Goal: Task Accomplishment & Management: Manage account settings

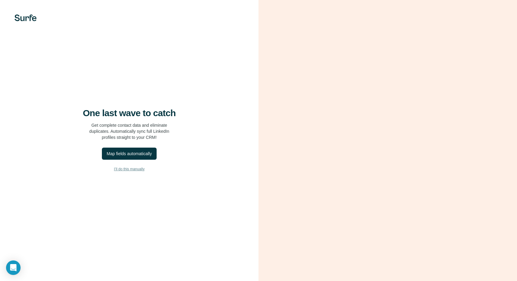
click at [126, 168] on span "I’ll do this manually" at bounding box center [129, 168] width 31 height 5
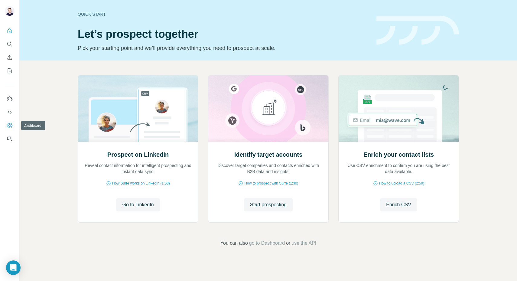
click at [9, 120] on button "Dashboard" at bounding box center [10, 125] width 10 height 11
click at [10, 96] on icon "Use Surfe on LinkedIn" at bounding box center [10, 98] width 5 height 5
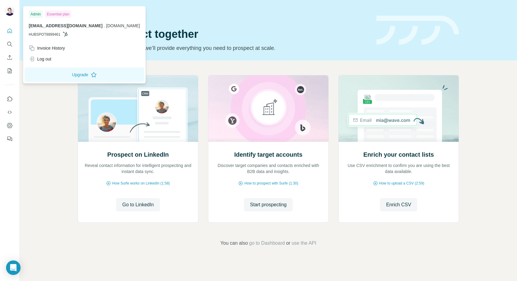
click at [49, 34] on span "HUBSPOT8899461" at bounding box center [45, 34] width 32 height 5
click at [71, 36] on p "HUBSPOT8899461" at bounding box center [84, 34] width 111 height 5
drag, startPoint x: 71, startPoint y: 40, endPoint x: 28, endPoint y: 39, distance: 42.9
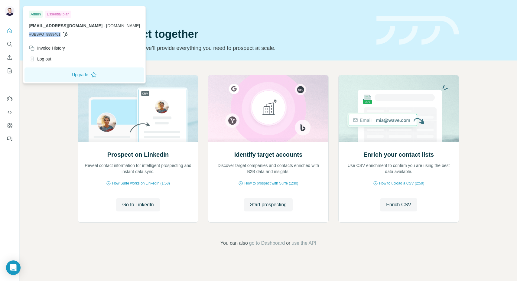
click at [28, 39] on div "Admin Essential plan olivier@corporify.com . corporify.com HUBSPOT8899461" at bounding box center [84, 25] width 120 height 35
click at [40, 35] on span "HUBSPOT8899461" at bounding box center [45, 34] width 32 height 5
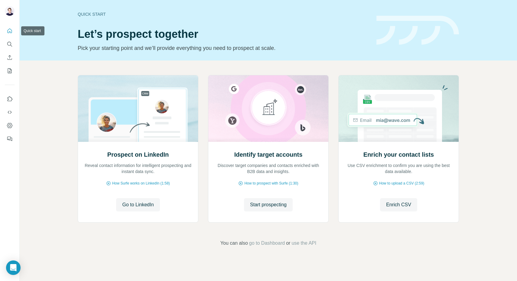
click at [12, 29] on icon "Quick start" at bounding box center [10, 31] width 6 height 6
click at [7, 123] on icon "Dashboard" at bounding box center [10, 125] width 6 height 6
click at [8, 123] on icon "Dashboard" at bounding box center [10, 125] width 6 height 6
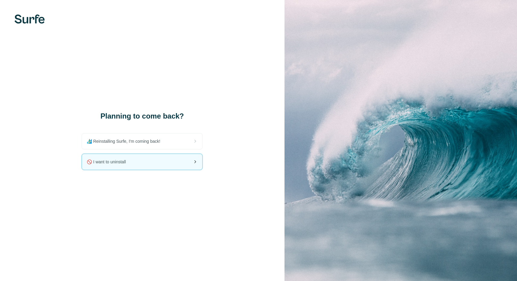
click at [105, 161] on span "🚫 I want to uninstall" at bounding box center [109, 162] width 44 height 6
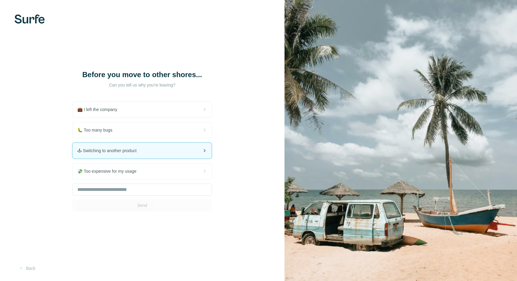
click at [112, 148] on span "🕹 Switching to another product" at bounding box center [109, 150] width 64 height 6
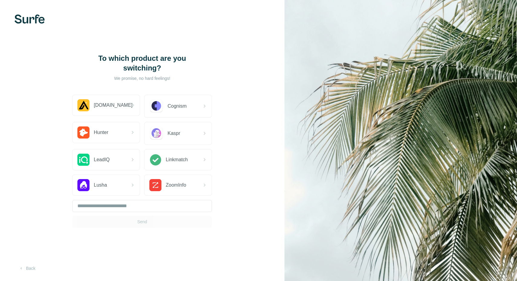
click at [140, 220] on div "Send" at bounding box center [142, 214] width 140 height 28
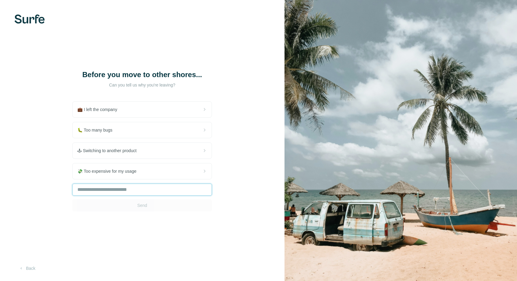
click at [103, 186] on input "text" at bounding box center [142, 189] width 140 height 12
type input "**********"
click at [131, 199] on button "Send" at bounding box center [142, 205] width 140 height 12
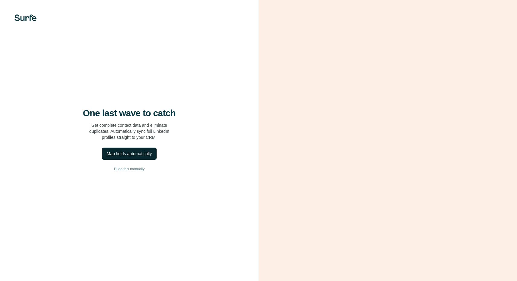
click at [127, 153] on div "Map fields automatically" at bounding box center [129, 153] width 45 height 6
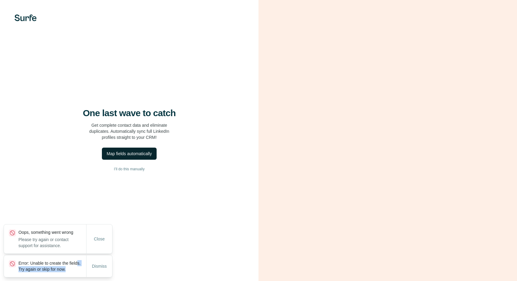
drag, startPoint x: 26, startPoint y: 260, endPoint x: 45, endPoint y: 268, distance: 20.9
click at [44, 268] on p "Error: Unable to create the fields. Try again or skip for now." at bounding box center [52, 266] width 68 height 12
click at [97, 263] on span "Dismiss" at bounding box center [99, 266] width 15 height 6
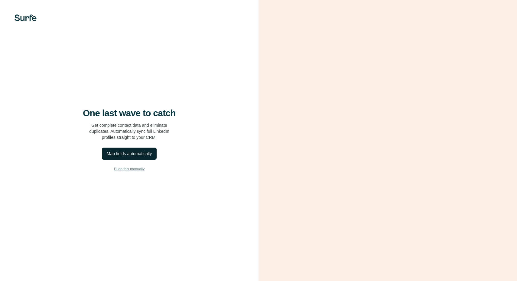
click at [133, 169] on span "I’ll do this manually" at bounding box center [129, 168] width 31 height 5
